Goal: Information Seeking & Learning: Learn about a topic

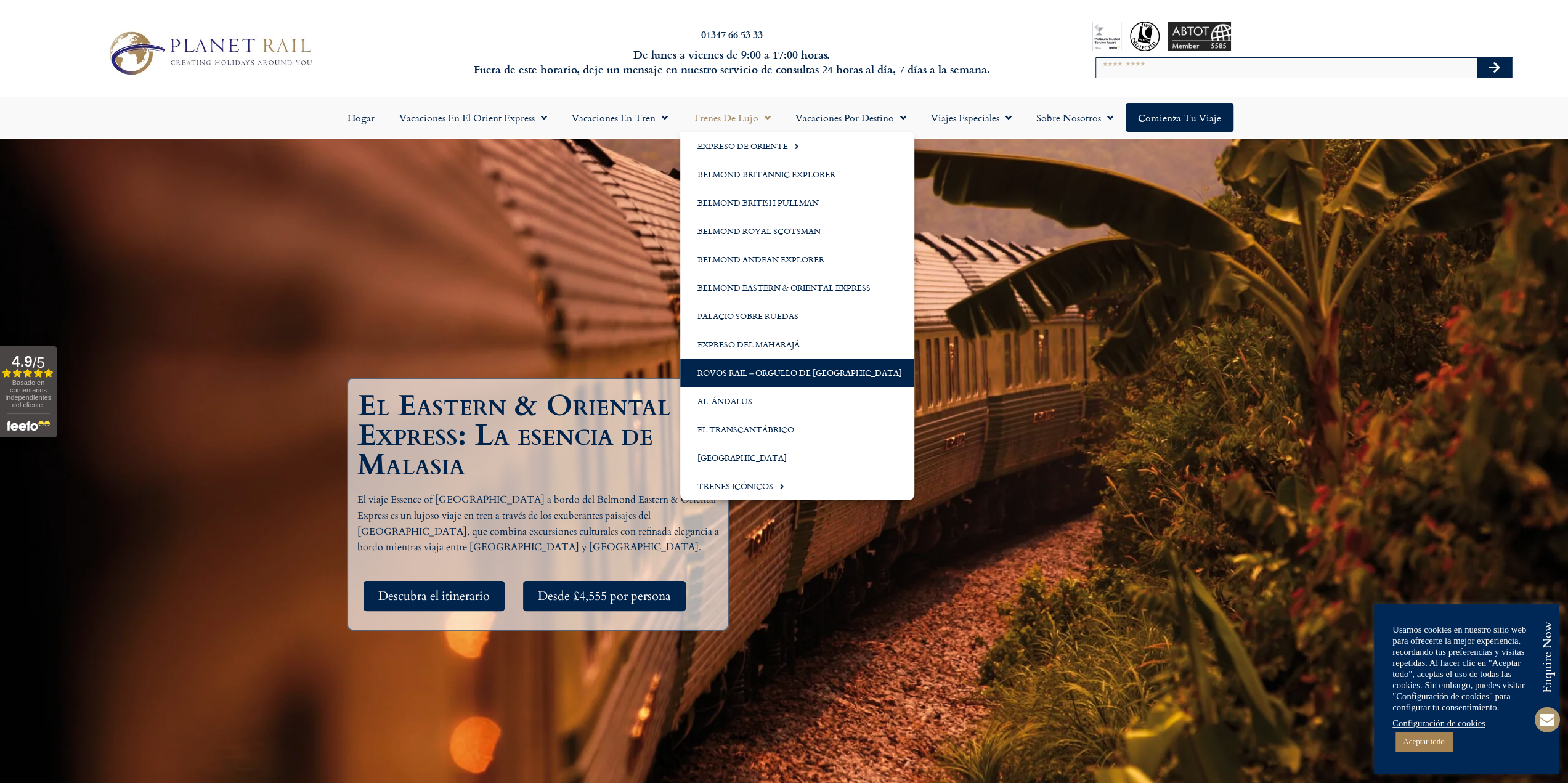
click at [781, 376] on font "Rovos Rail – Orgullo de [GEOGRAPHIC_DATA]" at bounding box center [799, 373] width 204 height 12
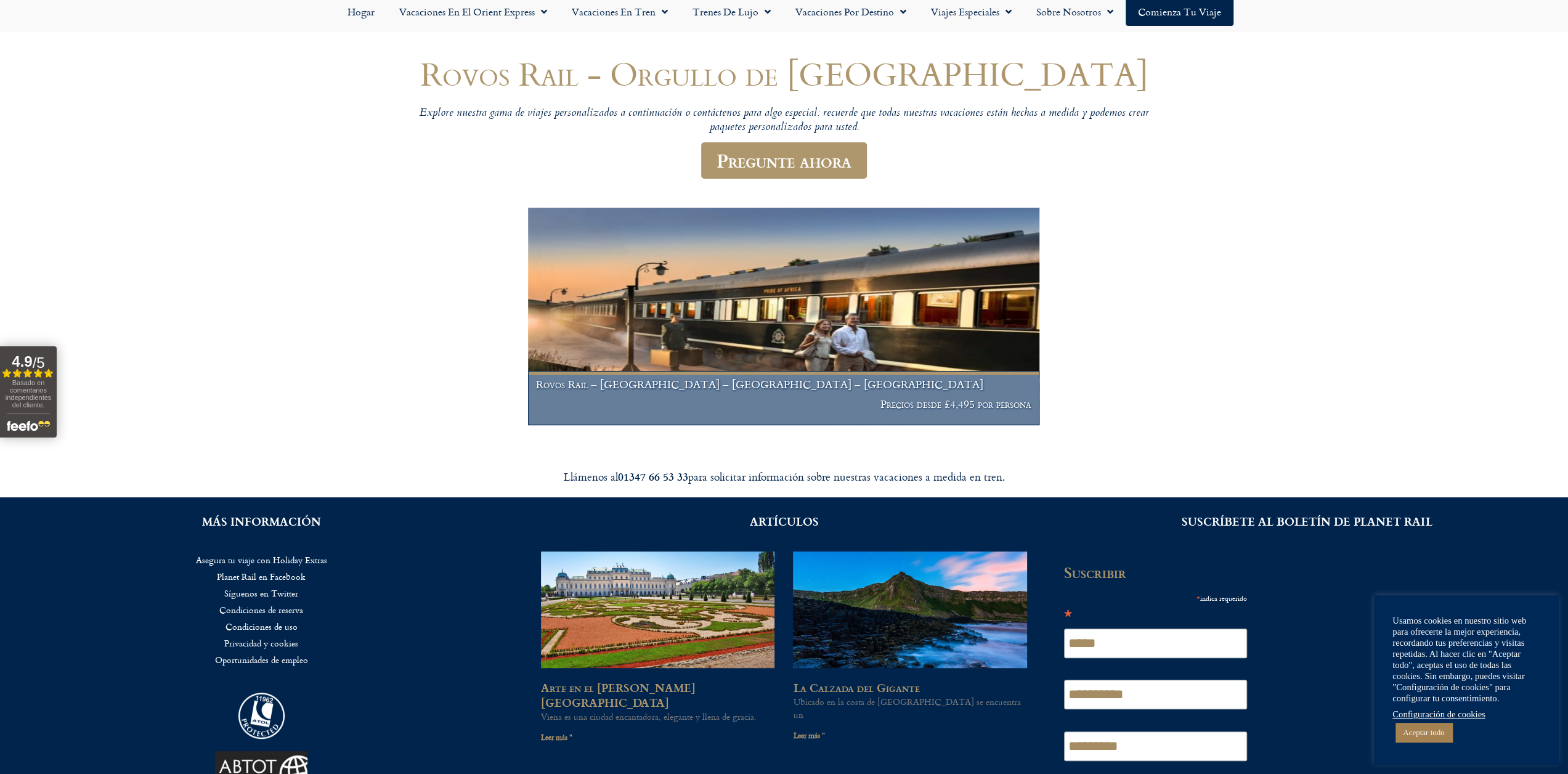
scroll to position [192, 0]
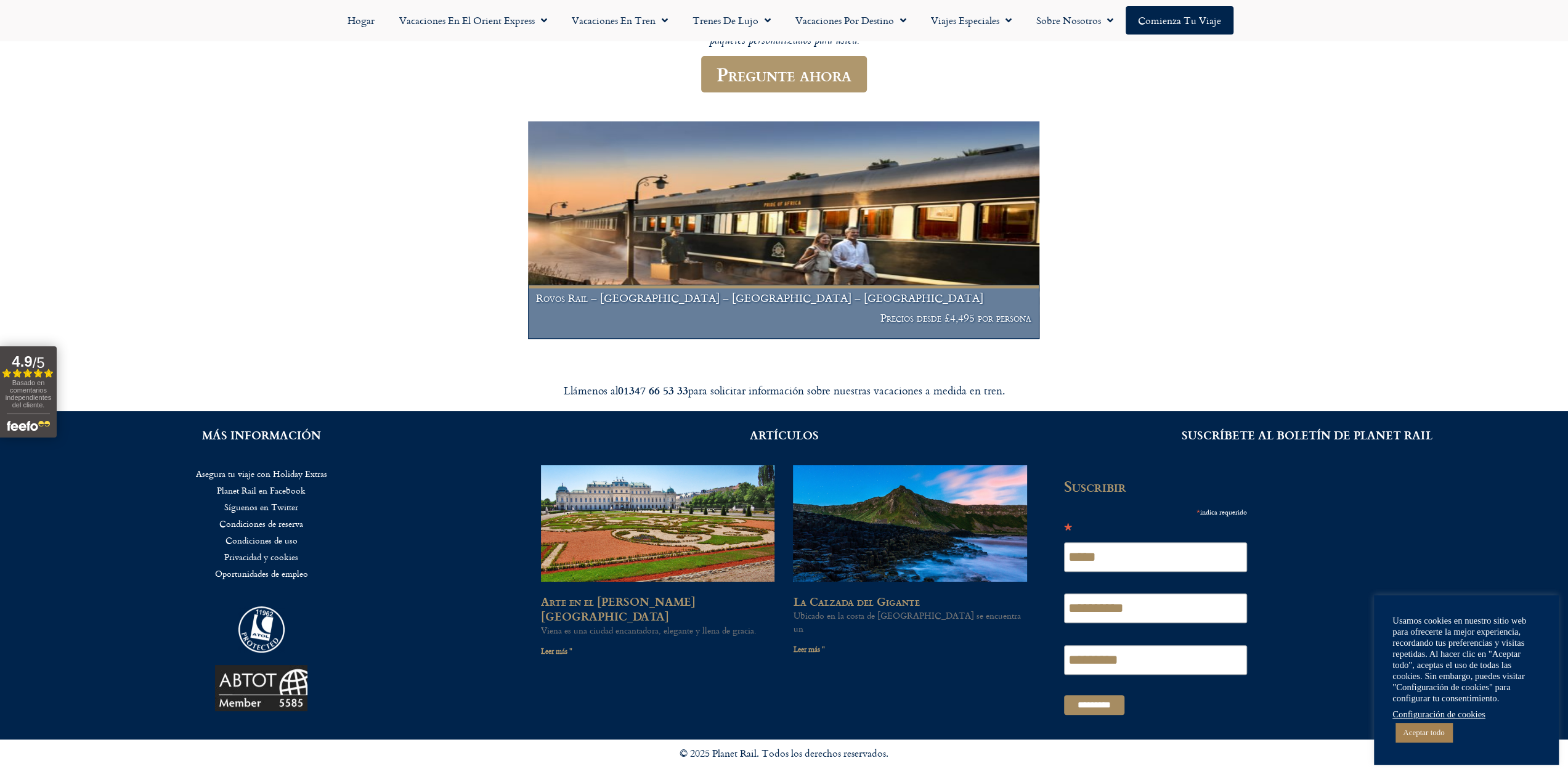
click at [796, 257] on img at bounding box center [784, 230] width 512 height 218
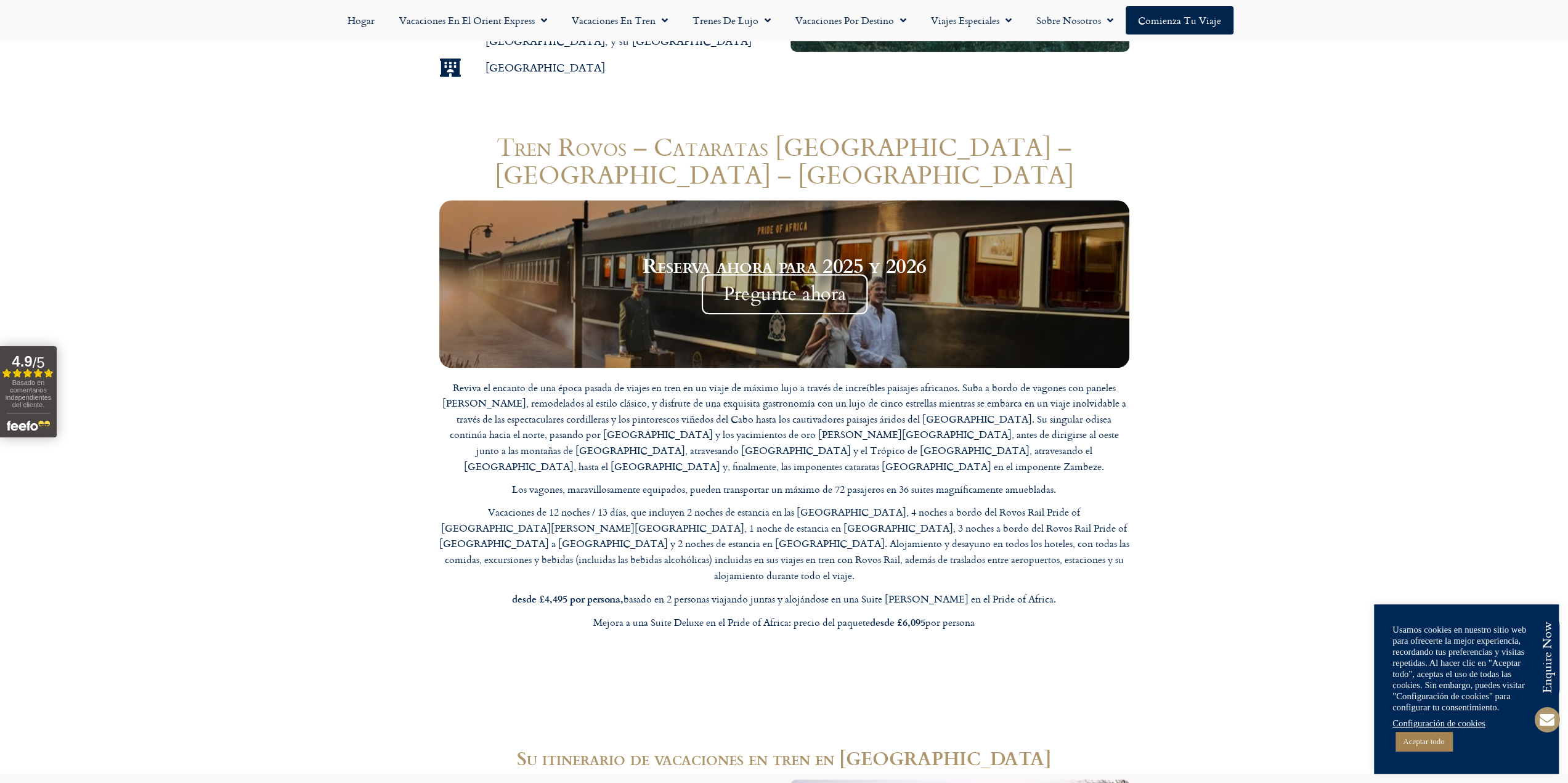
scroll to position [1109, 0]
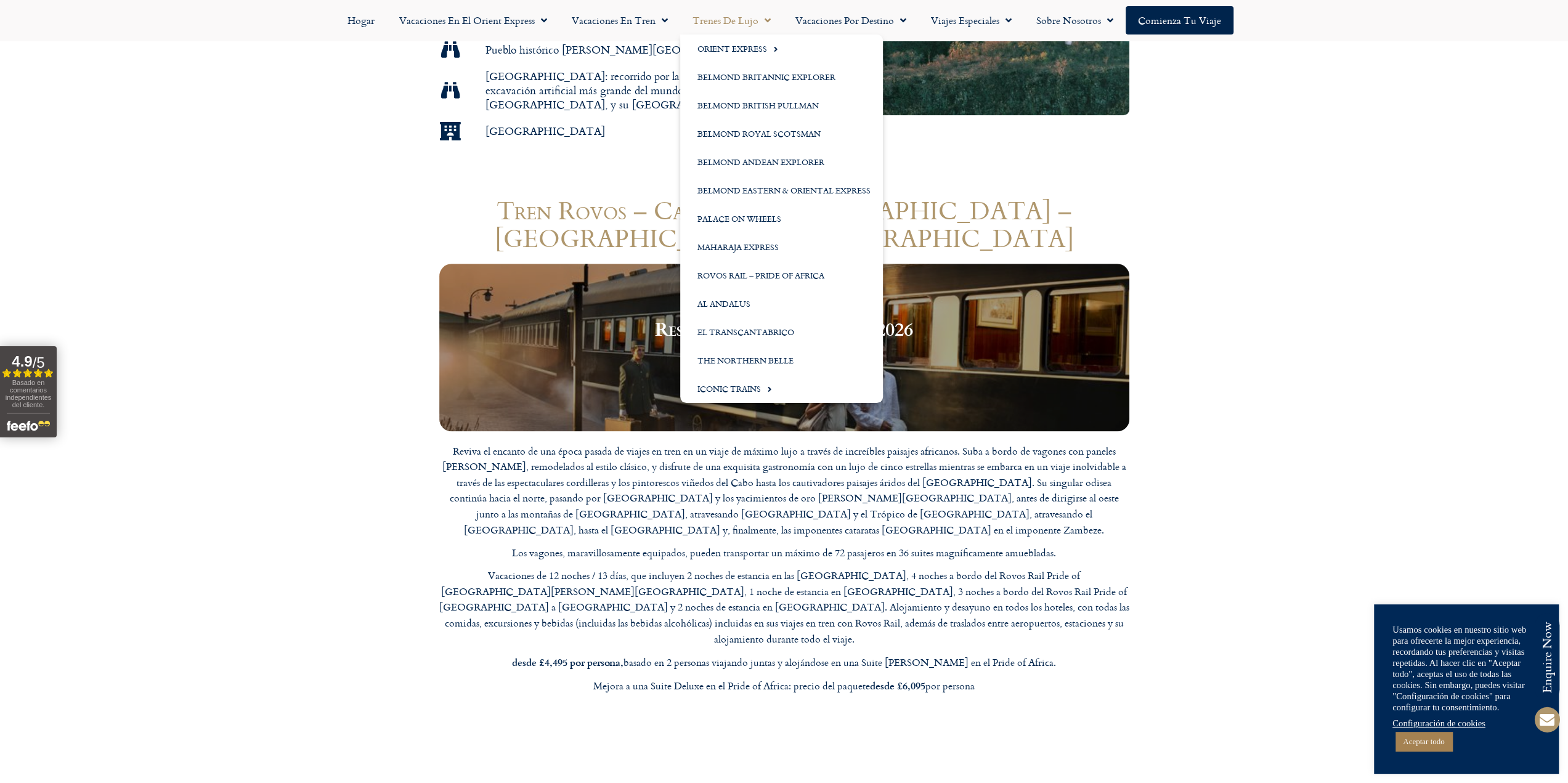
click at [730, 29] on link "Trenes de lujo" at bounding box center [731, 20] width 103 height 29
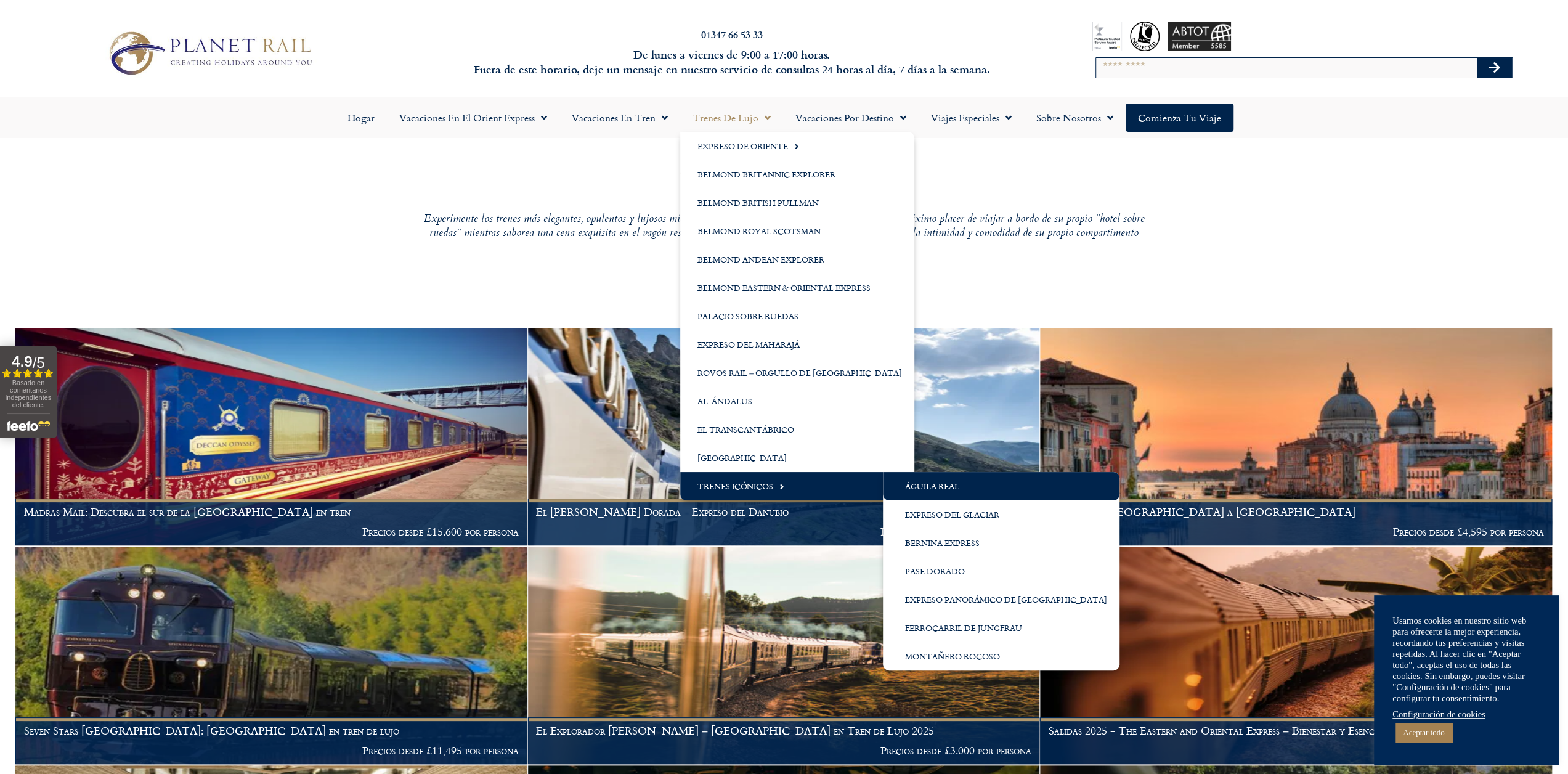
click at [951, 487] on font "Águila real" at bounding box center [932, 486] width 54 height 12
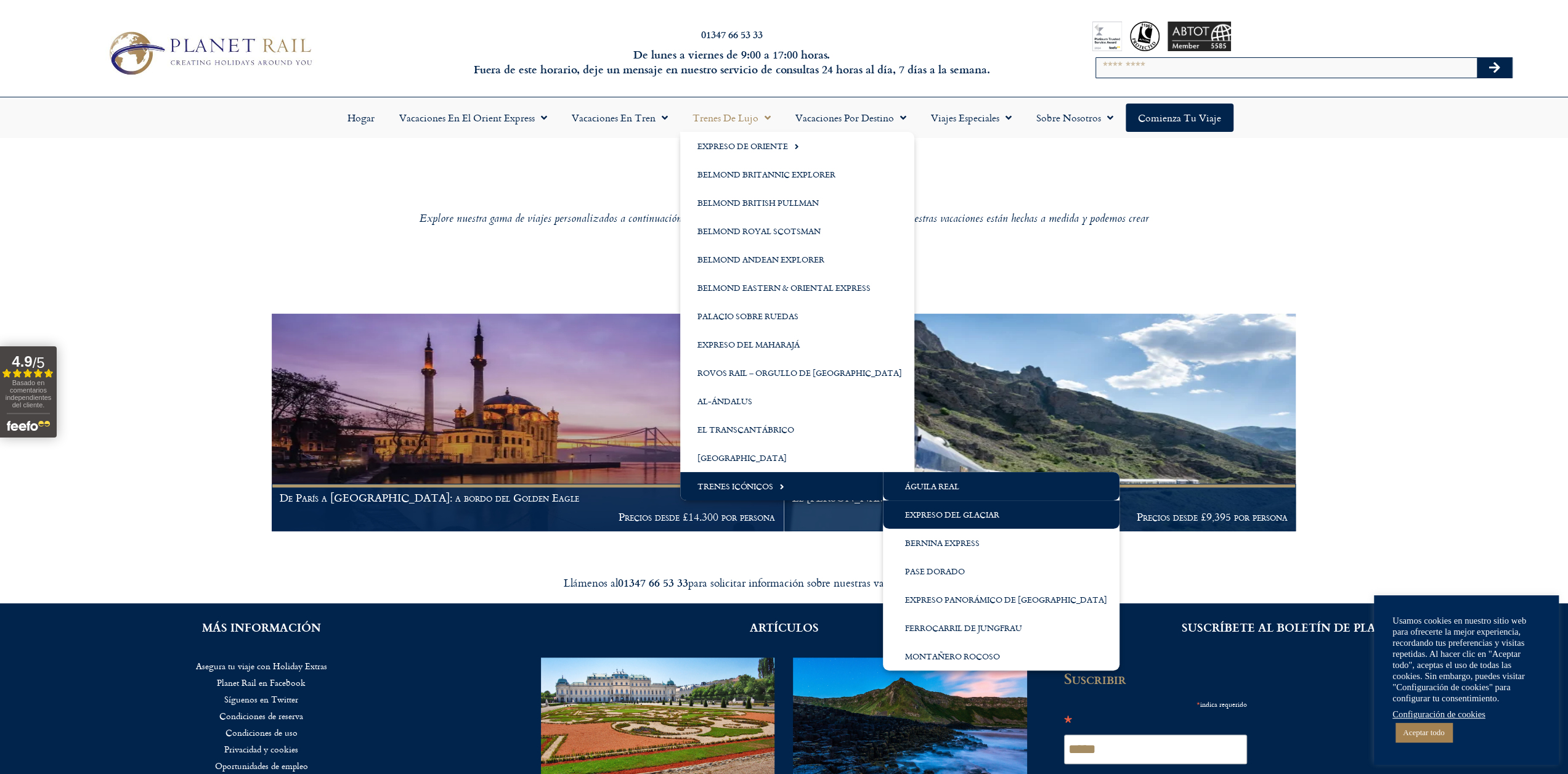
click at [928, 515] on font "Expreso del glaciar" at bounding box center [952, 515] width 94 height 12
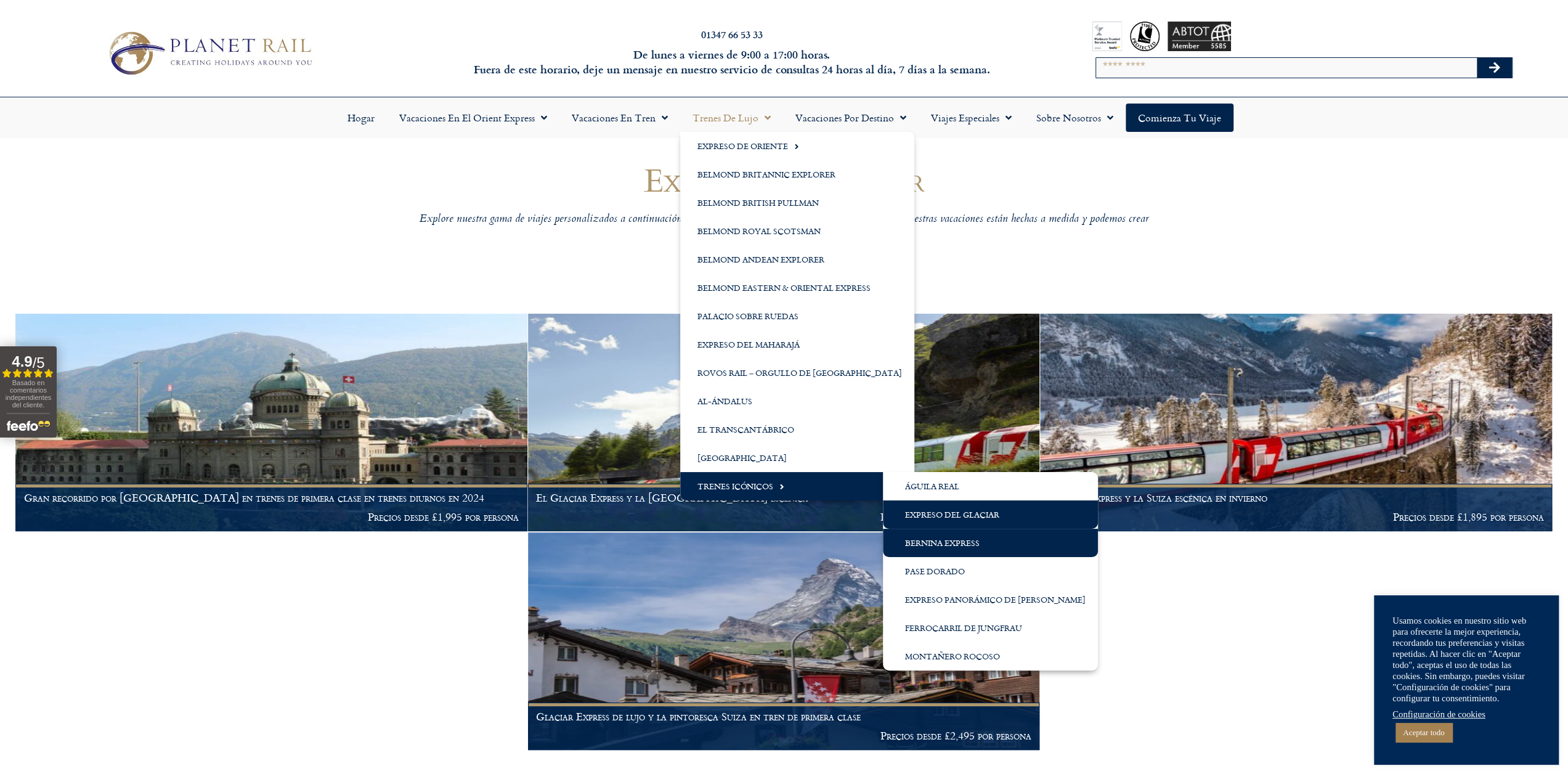
click at [919, 542] on font "Bernina Express" at bounding box center [942, 543] width 75 height 12
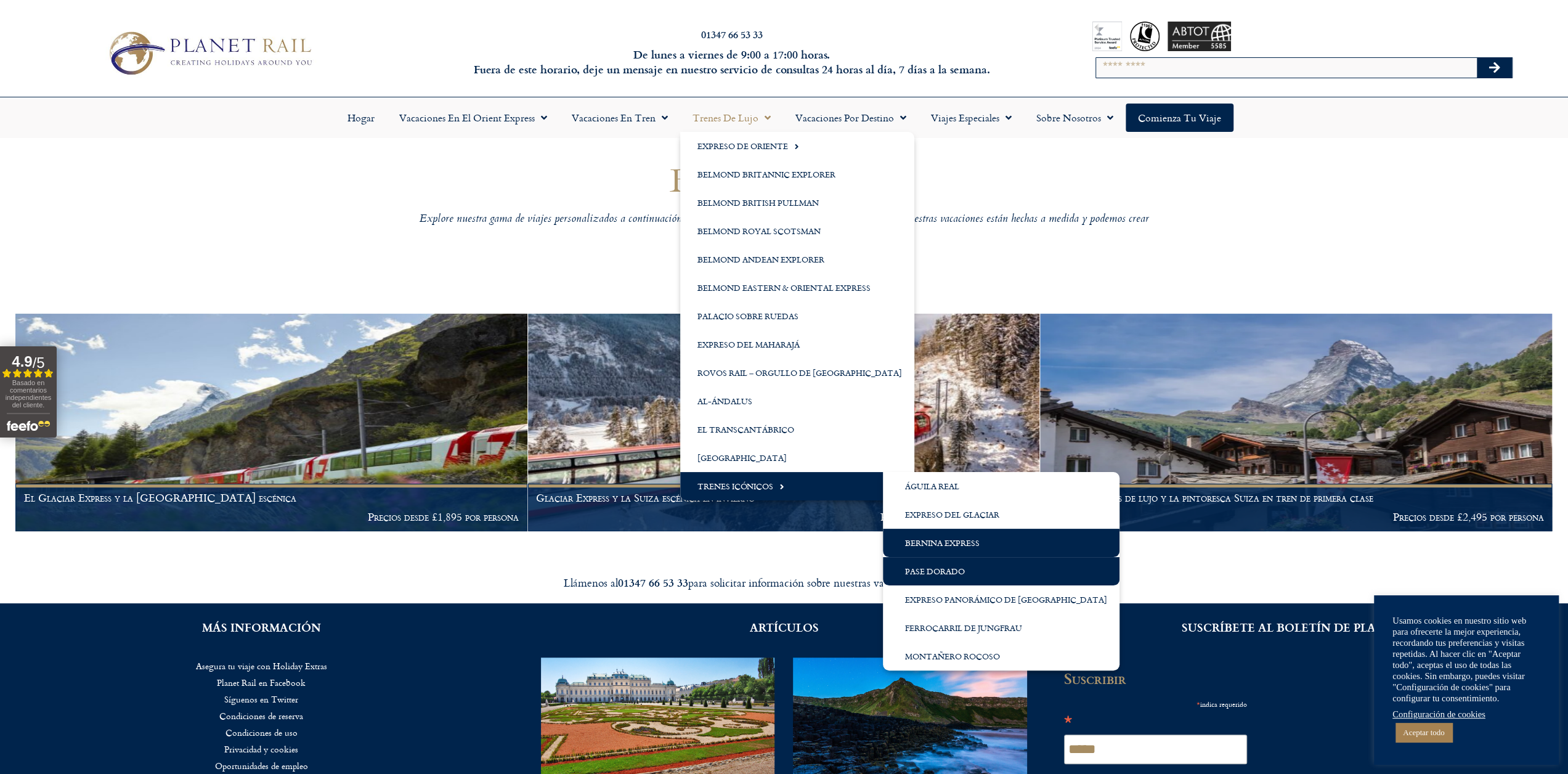
click at [911, 571] on font "Pase Dorado" at bounding box center [934, 571] width 59 height 12
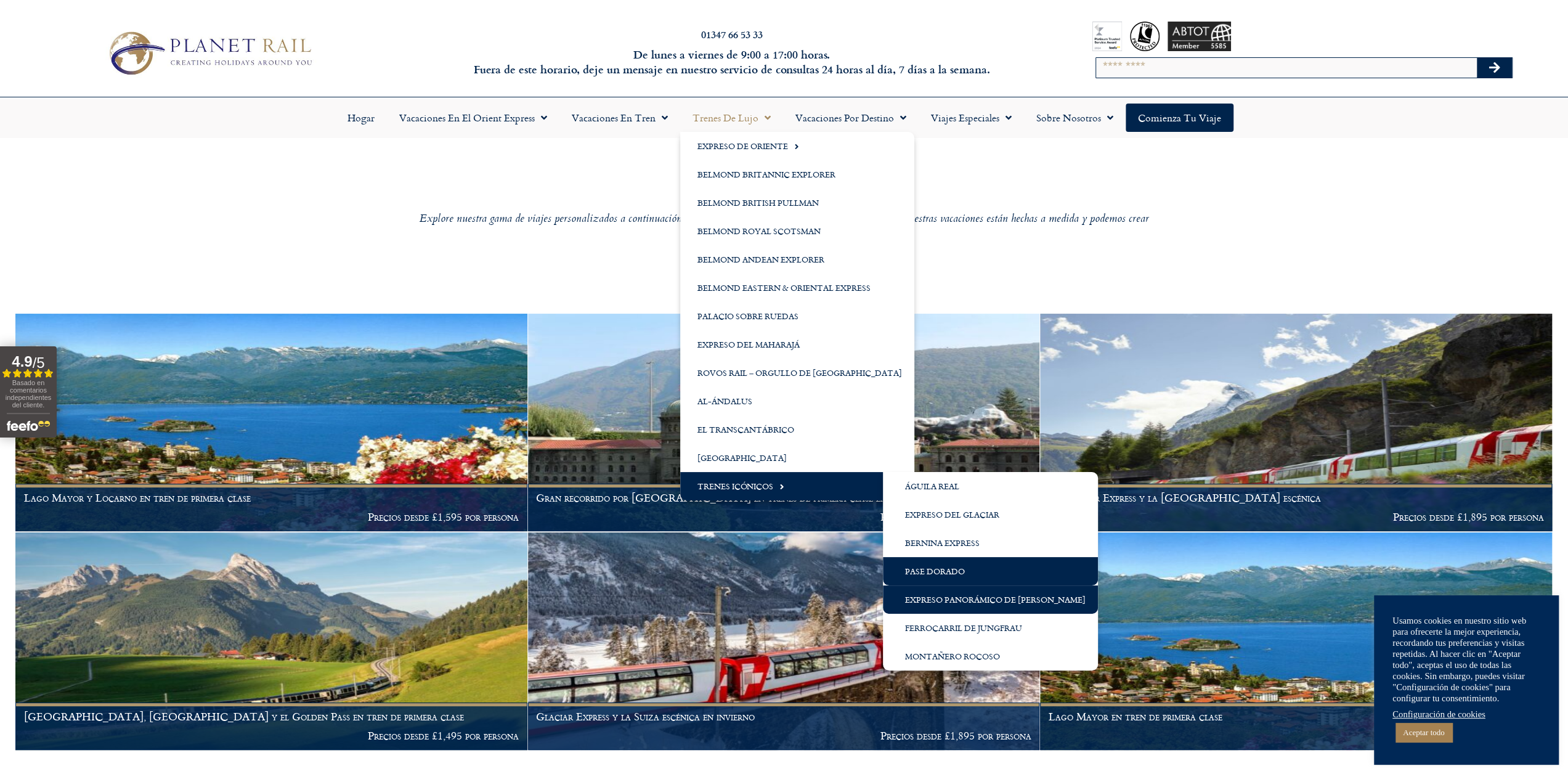
click at [1005, 601] on font "Expreso panorámico de [GEOGRAPHIC_DATA]" at bounding box center [995, 600] width 180 height 12
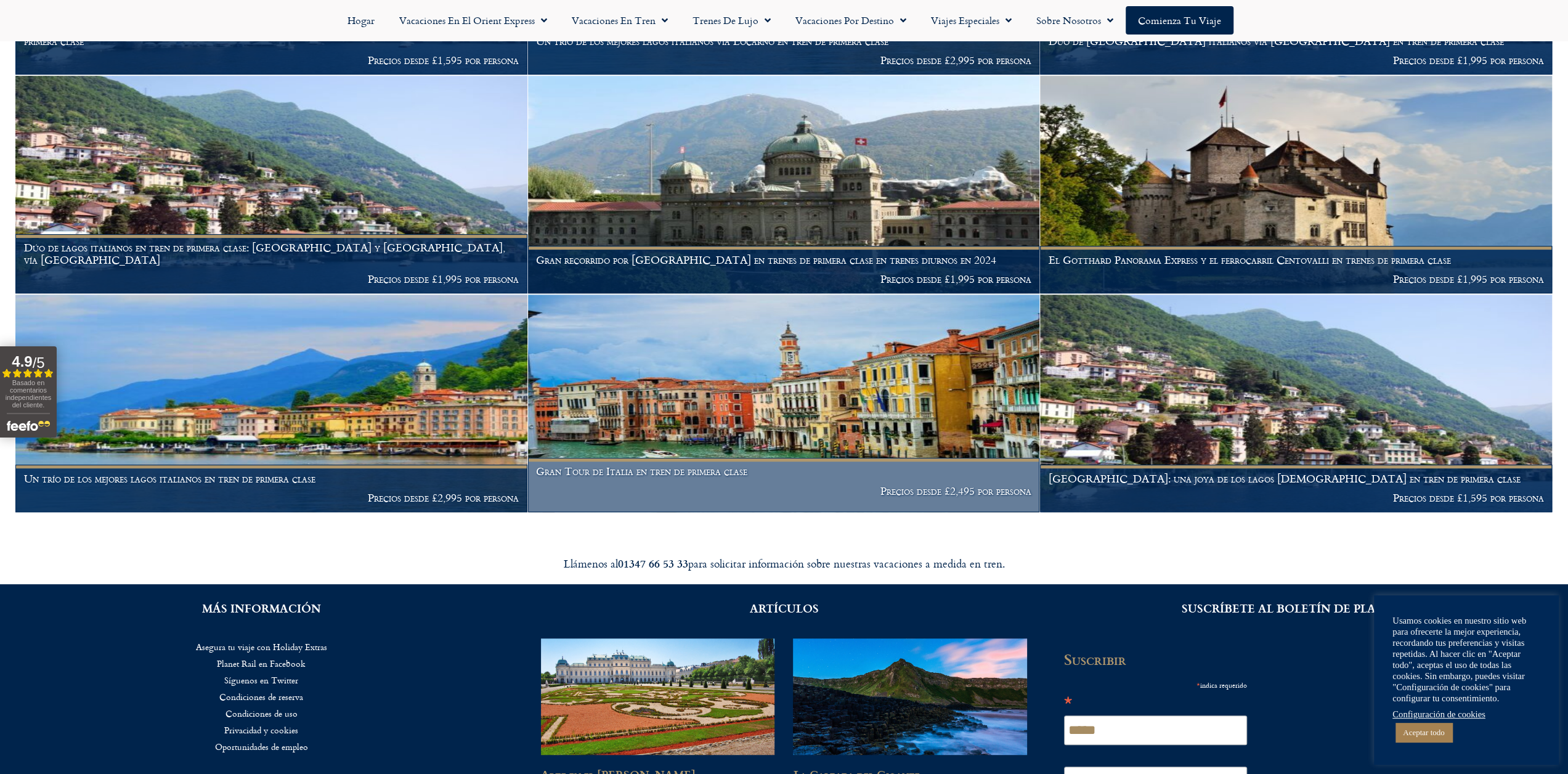
scroll to position [247, 0]
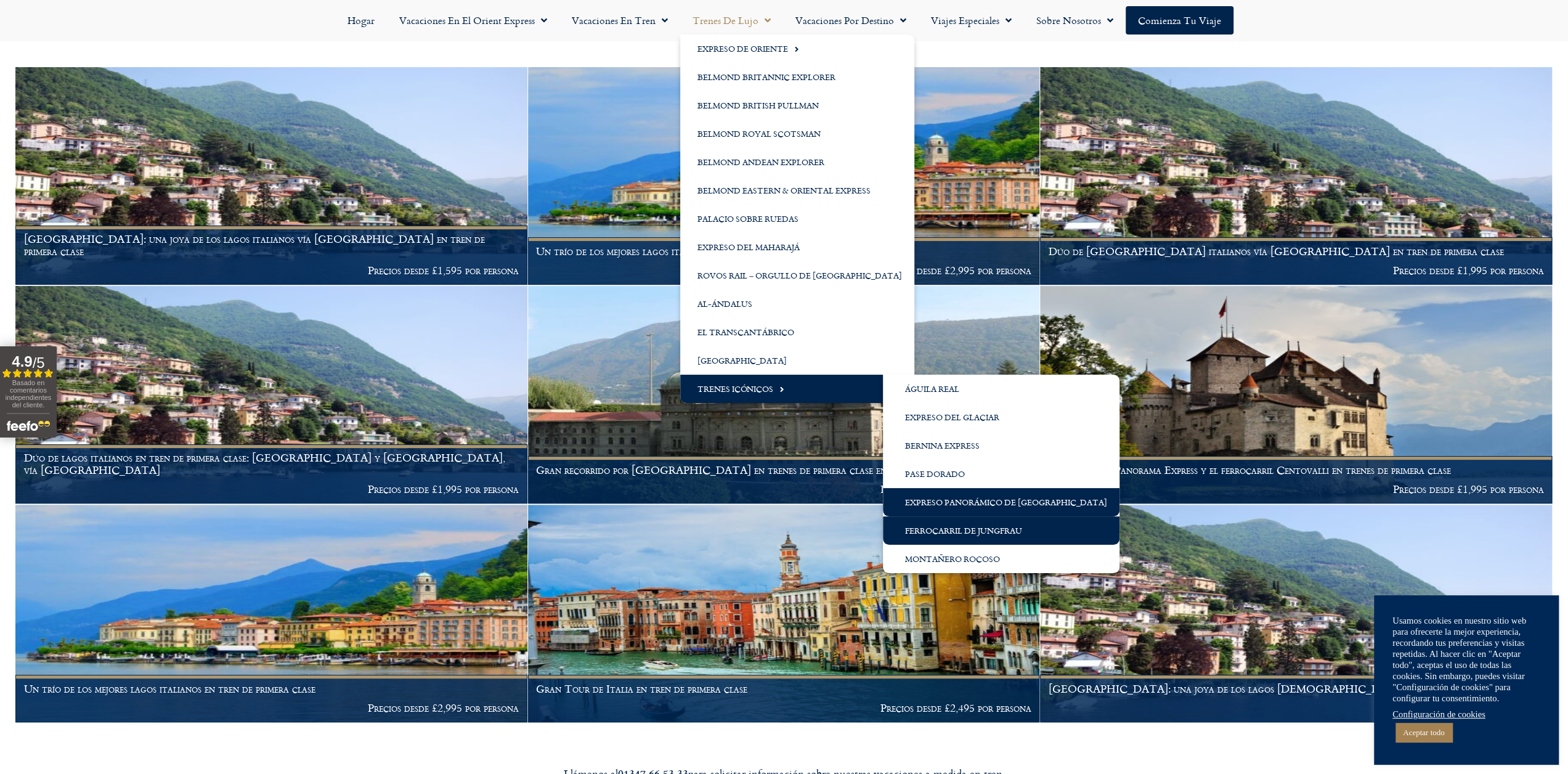
click at [949, 530] on font "Ferrocarril de Jungfrau" at bounding box center [963, 531] width 117 height 12
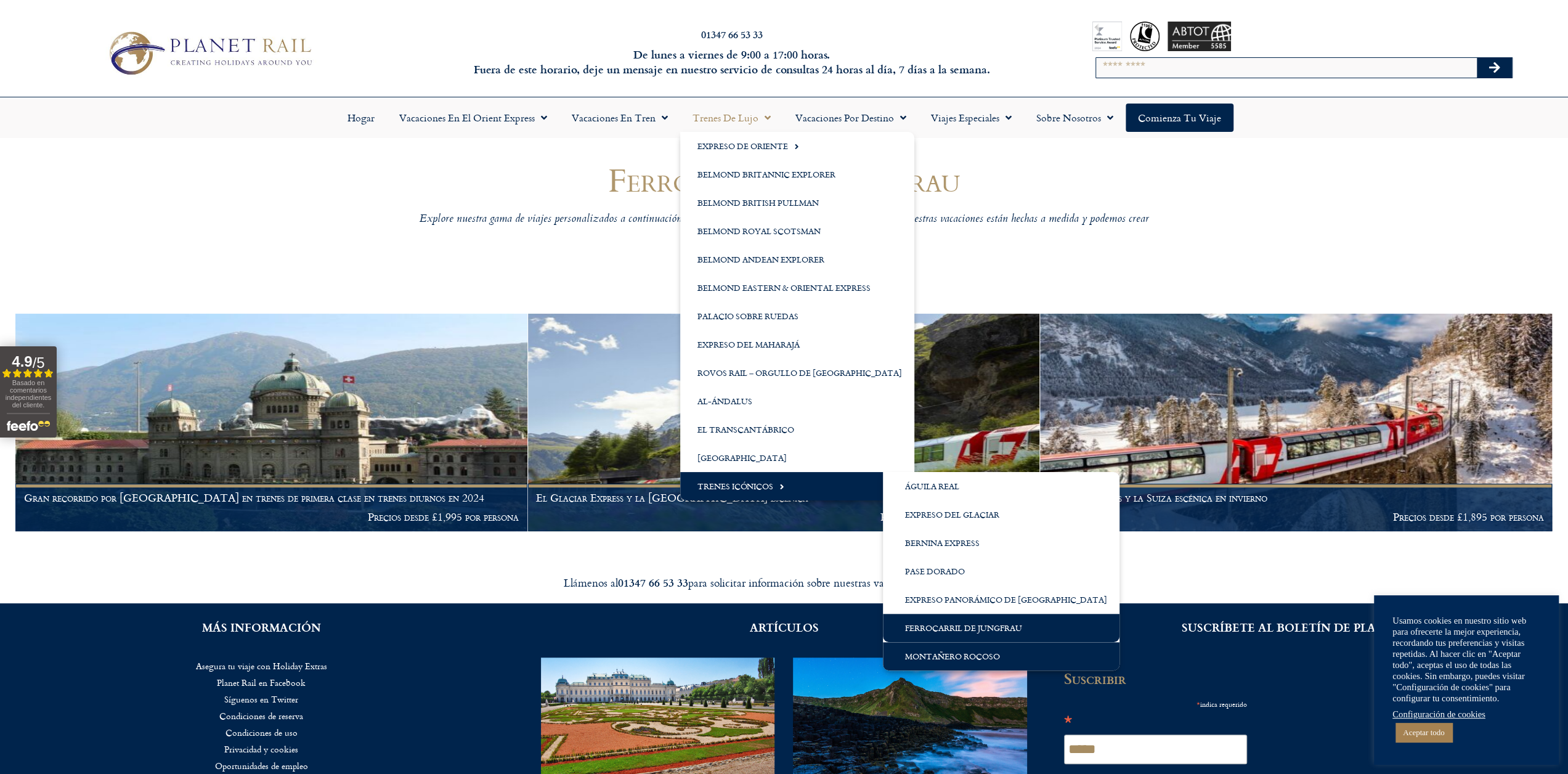
click at [926, 664] on link "Montañero rocoso" at bounding box center [1001, 656] width 237 height 29
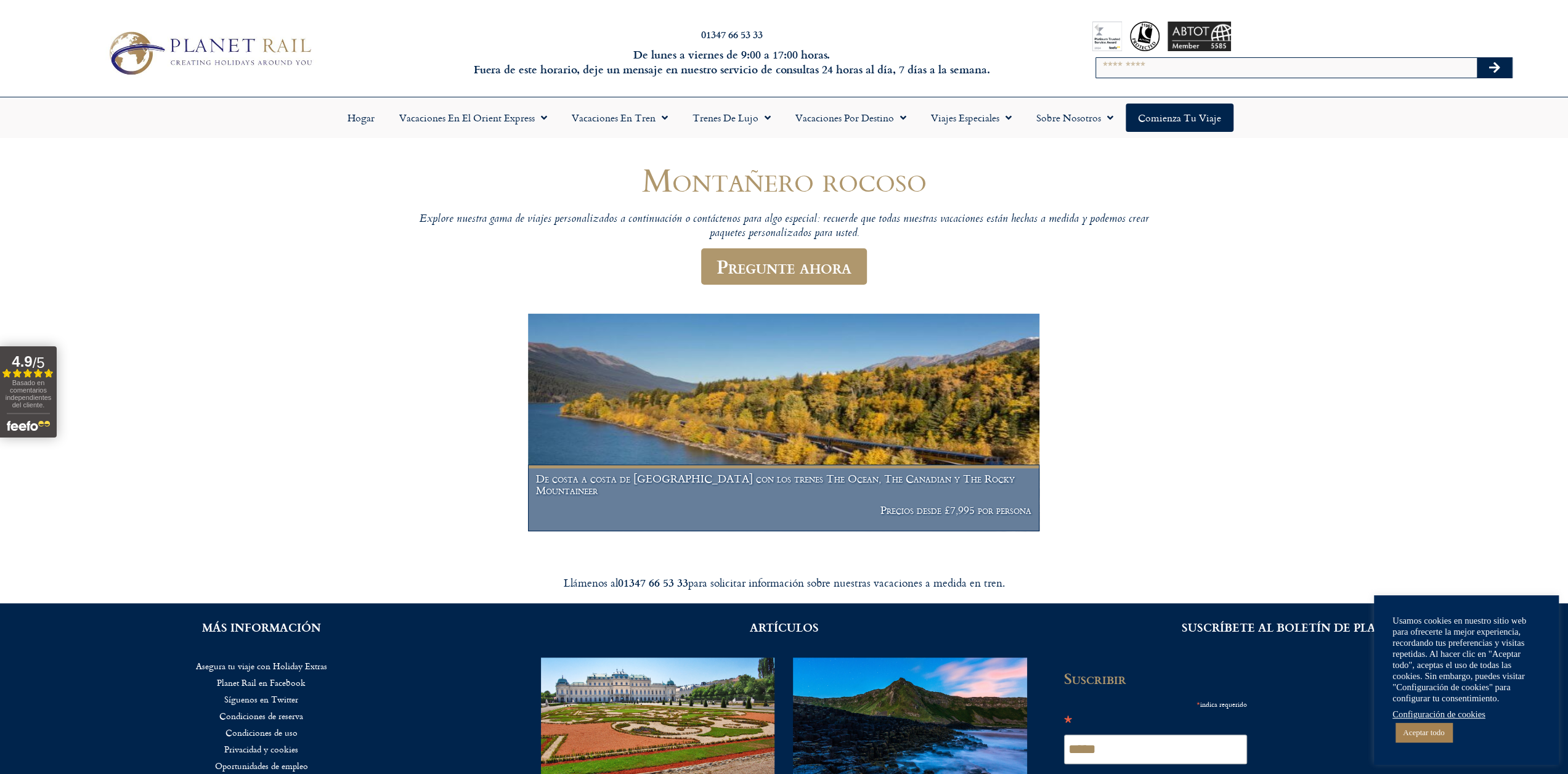
click at [775, 495] on font "De costa a costa de [GEOGRAPHIC_DATA] con los trenes The Ocean, The Canadian y …" at bounding box center [775, 485] width 479 height 29
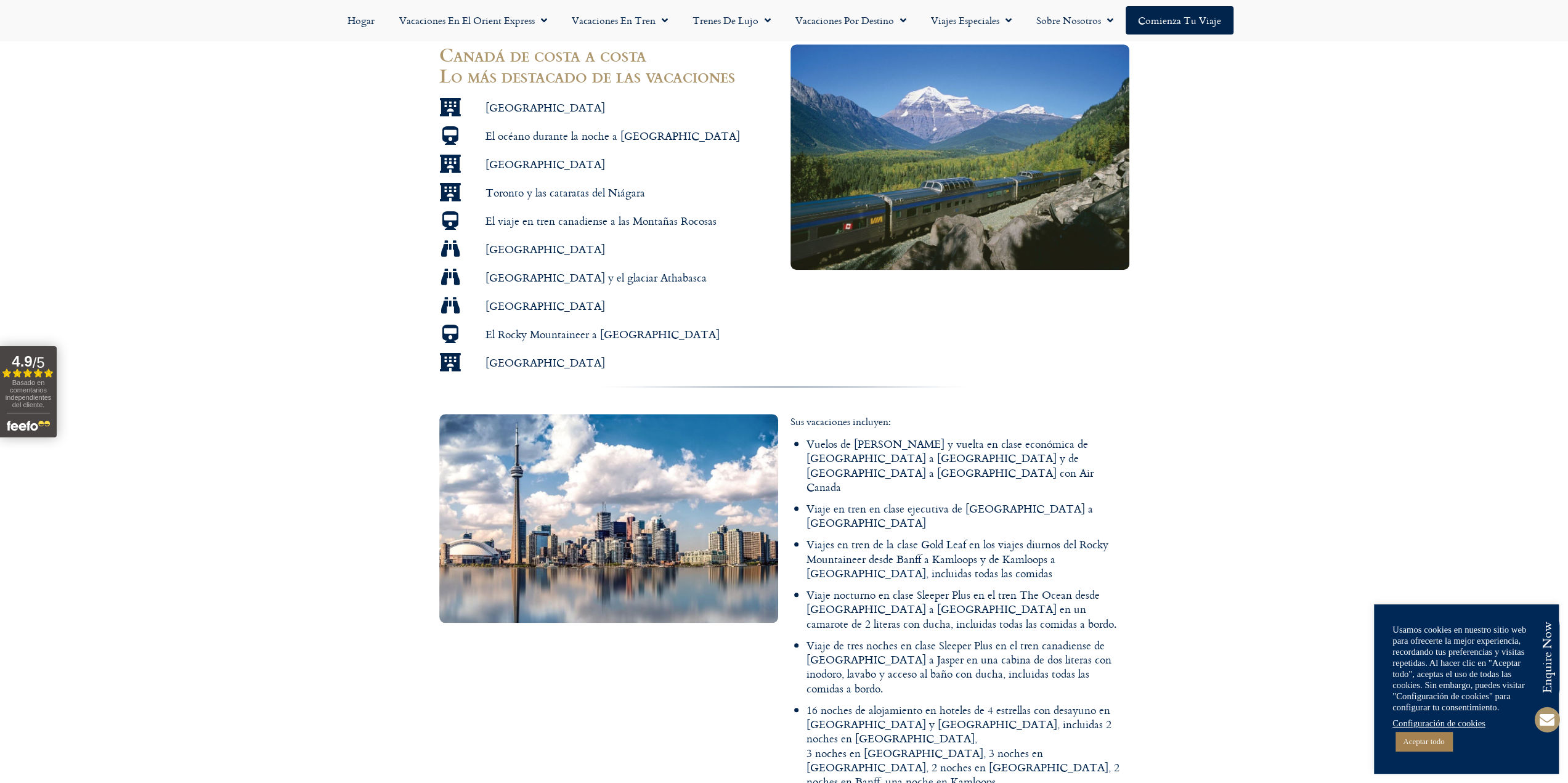
scroll to position [924, 0]
